Goal: Find specific page/section: Find specific page/section

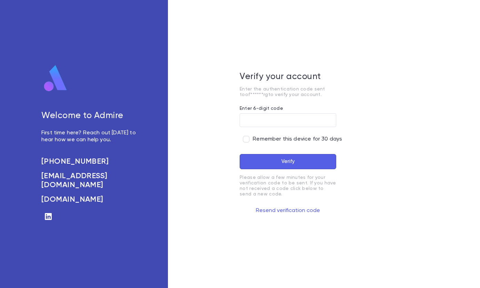
click at [272, 122] on input "Enter 6-digit code" at bounding box center [288, 120] width 97 height 13
type input "******"
click at [268, 159] on button "Verify" at bounding box center [288, 161] width 97 height 15
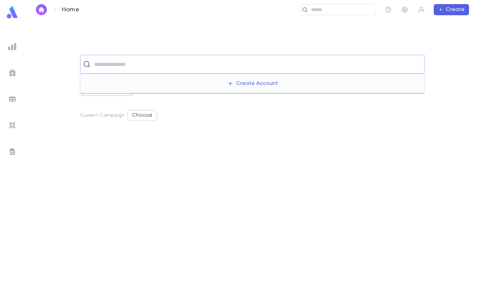
click at [126, 64] on input "text" at bounding box center [257, 64] width 330 height 13
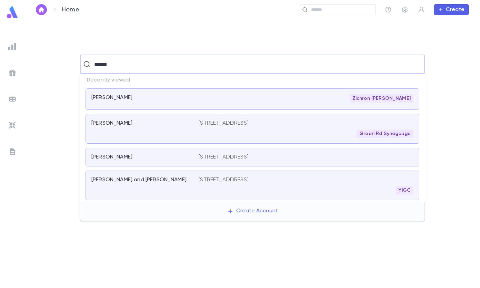
type input "*******"
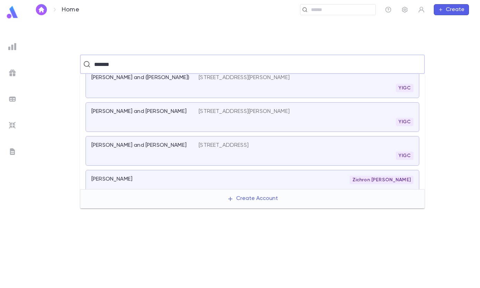
scroll to position [12, 0]
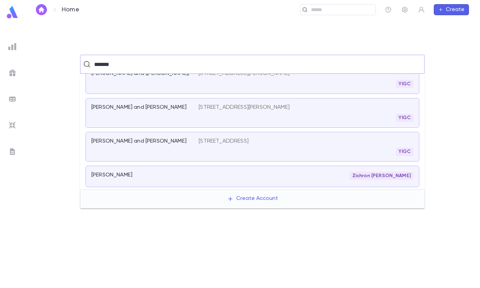
click at [142, 173] on div "[PERSON_NAME]" at bounding box center [140, 174] width 99 height 7
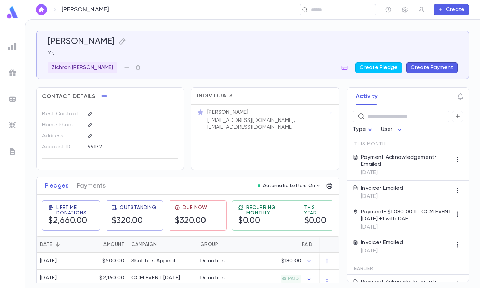
click at [232, 127] on p "[EMAIL_ADDRESS][DOMAIN_NAME], [EMAIL_ADDRESS][DOMAIN_NAME]" at bounding box center [267, 124] width 121 height 14
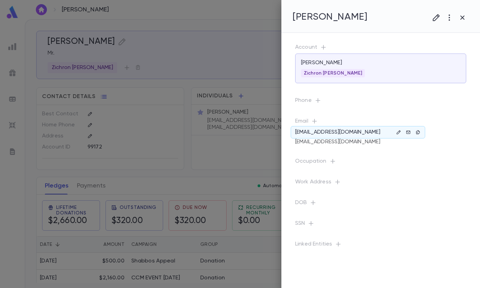
click at [421, 132] on button "button" at bounding box center [418, 132] width 8 height 8
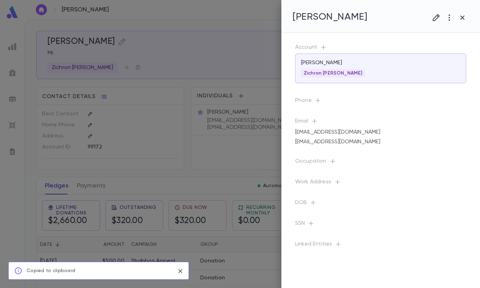
click at [461, 17] on icon "button" at bounding box center [463, 17] width 8 height 8
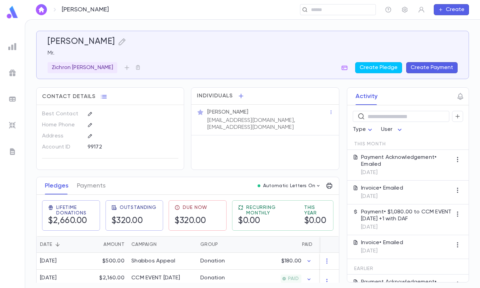
click at [317, 11] on input "text" at bounding box center [341, 10] width 64 height 7
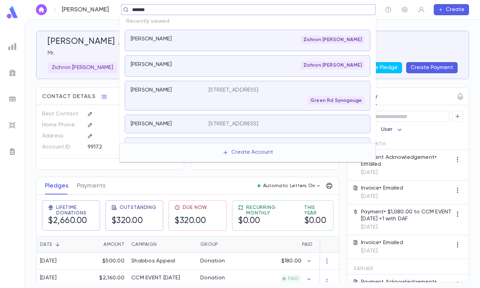
type input "********"
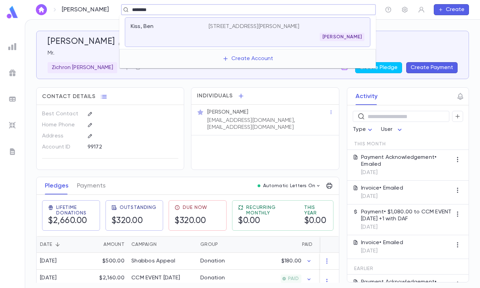
click at [220, 36] on div "[PERSON_NAME]" at bounding box center [287, 37] width 156 height 8
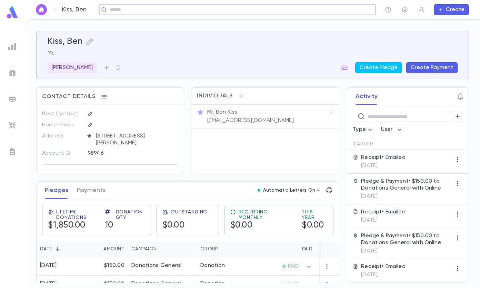
click at [233, 122] on p "[EMAIL_ADDRESS][DOMAIN_NAME]" at bounding box center [250, 120] width 86 height 7
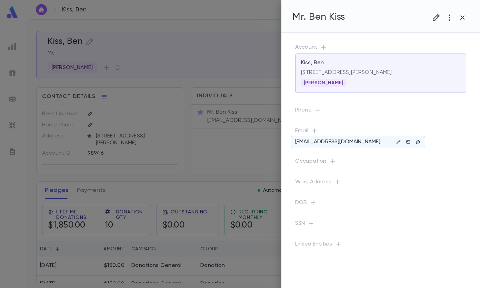
click at [419, 142] on icon "button" at bounding box center [418, 141] width 5 height 5
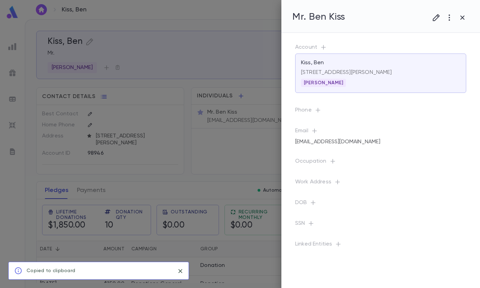
click at [463, 17] on icon "button" at bounding box center [463, 17] width 8 height 8
